Goal: Find specific page/section: Find specific page/section

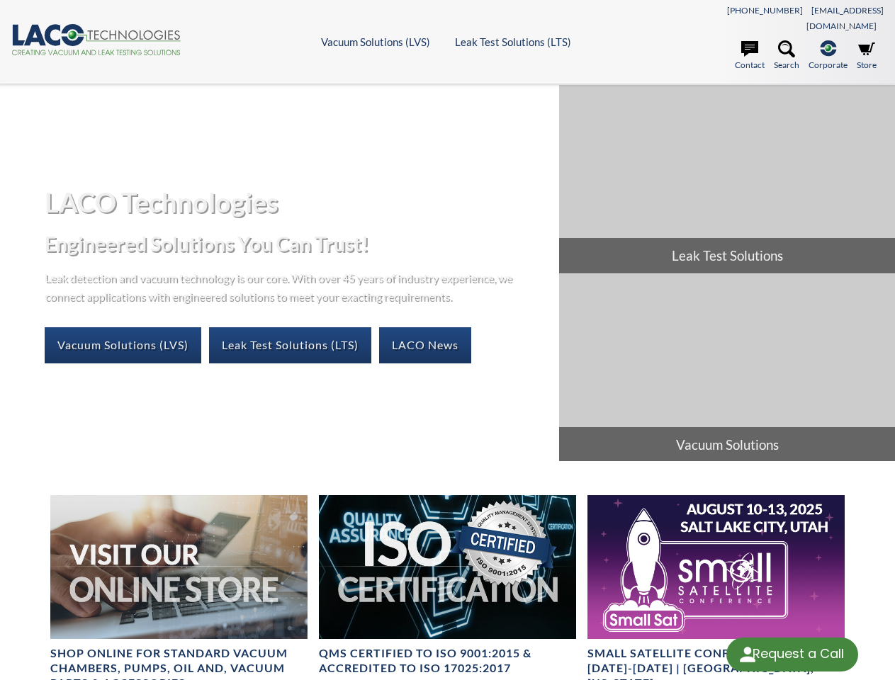
select select "Language Translate Widget"
click at [792, 655] on div "Request a Call" at bounding box center [797, 654] width 91 height 33
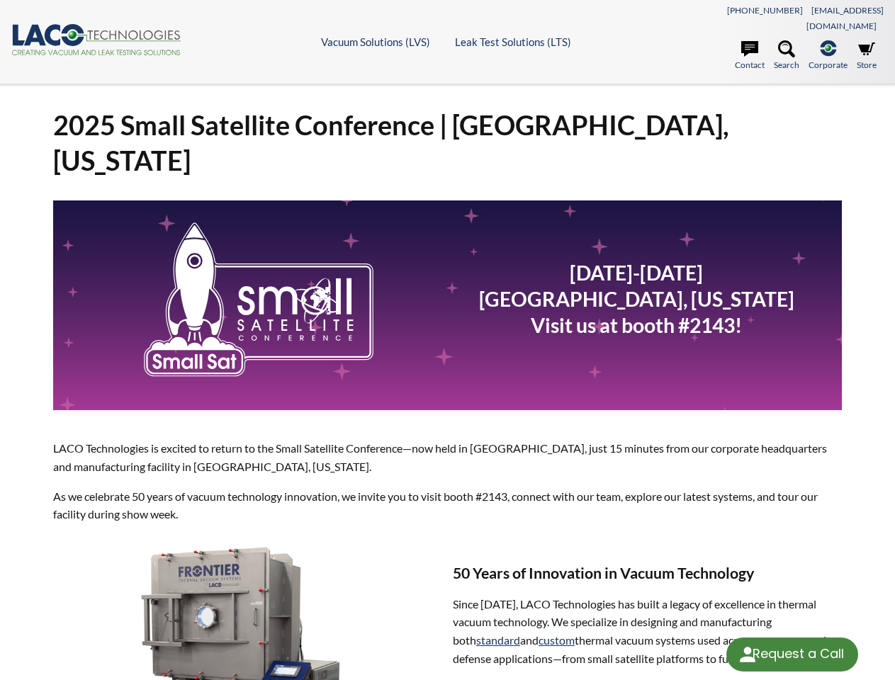
select select "Language Translate Widget"
click at [792, 655] on div "Request a Call" at bounding box center [797, 654] width 91 height 33
select select "Language Translate Widget"
click at [792, 655] on div "Request a Call" at bounding box center [797, 654] width 91 height 33
